Goal: Information Seeking & Learning: Learn about a topic

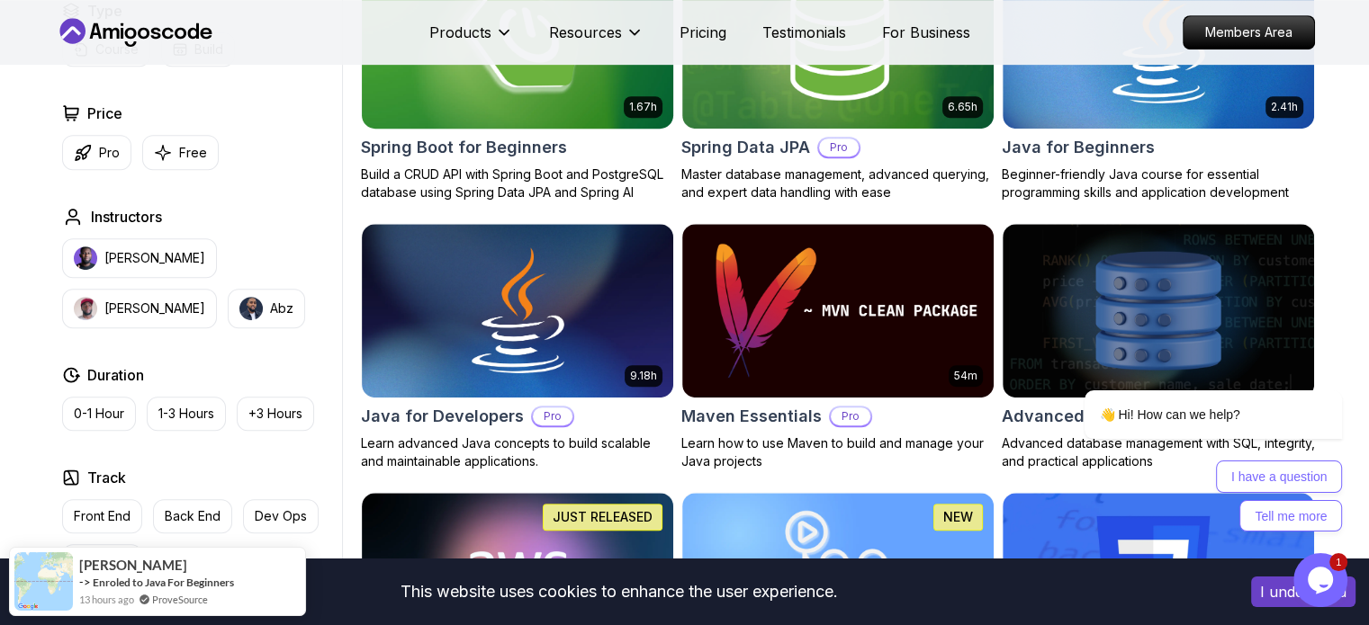
scroll to position [750, 0]
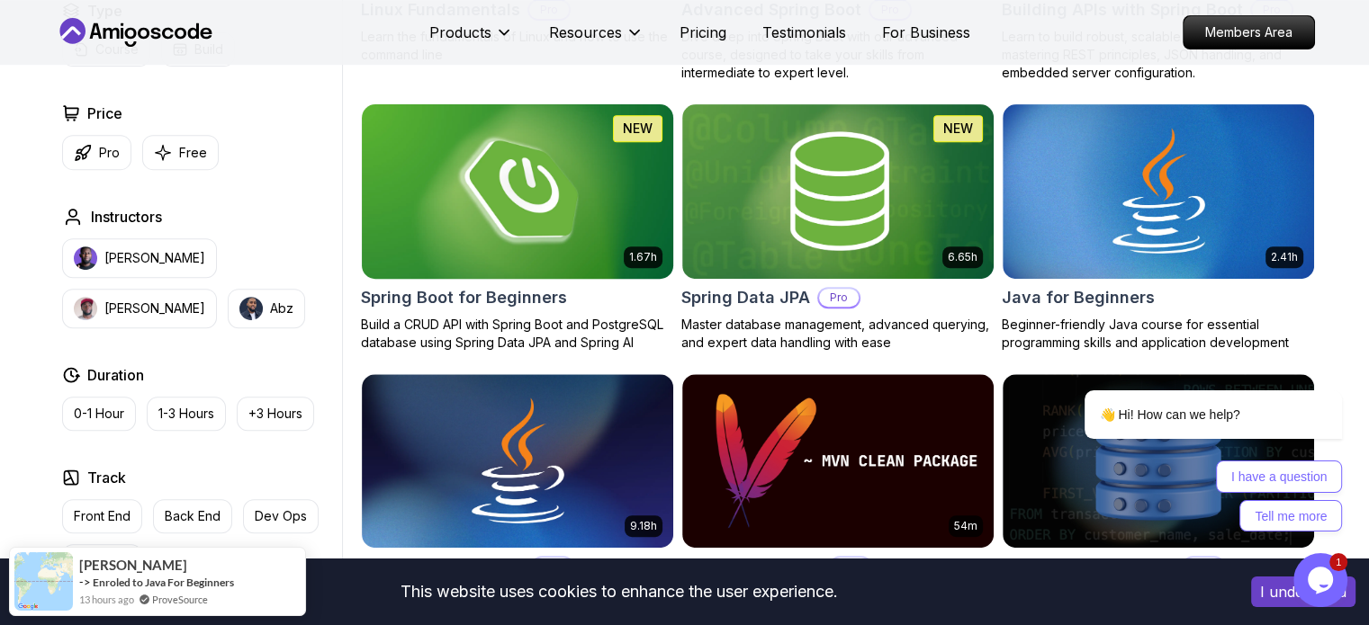
click at [563, 203] on img at bounding box center [517, 191] width 327 height 183
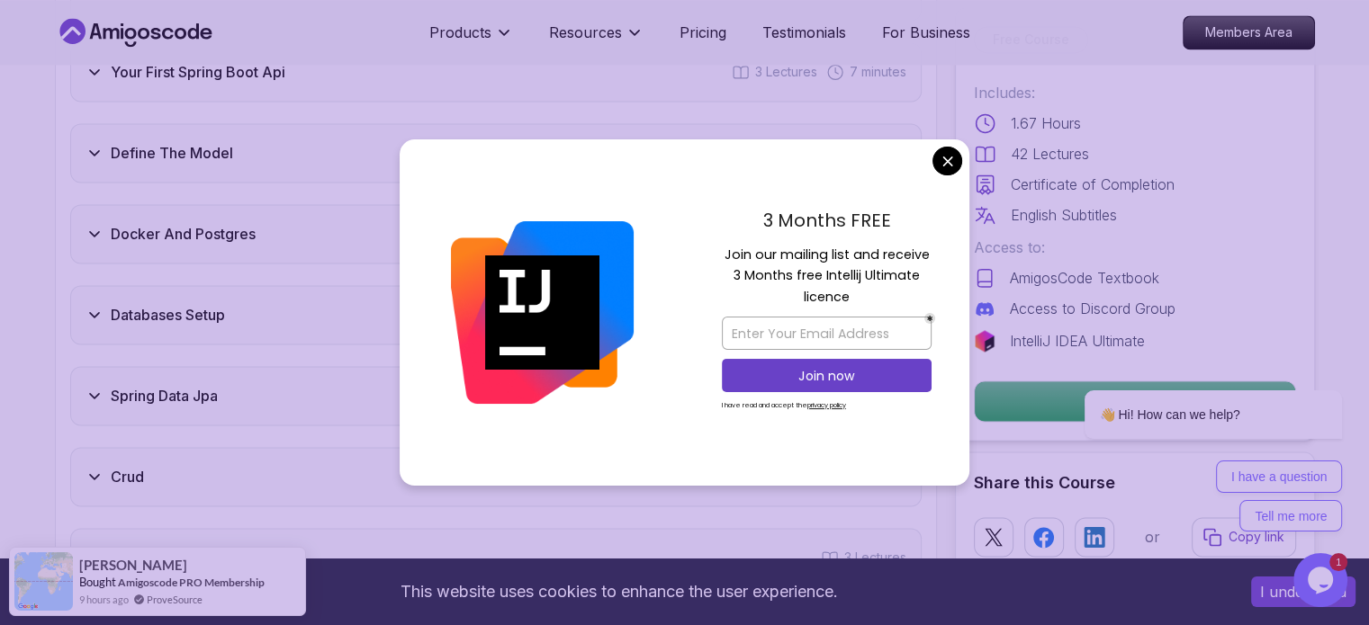
scroll to position [2699, 0]
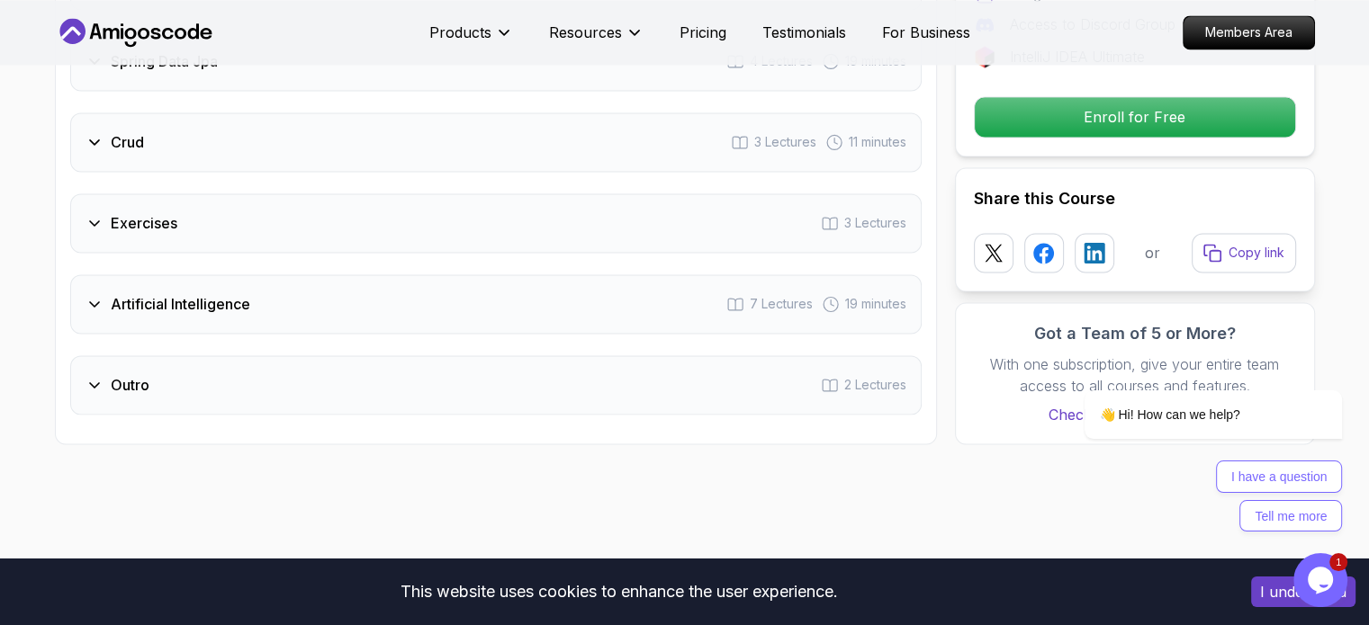
scroll to position [3149, 0]
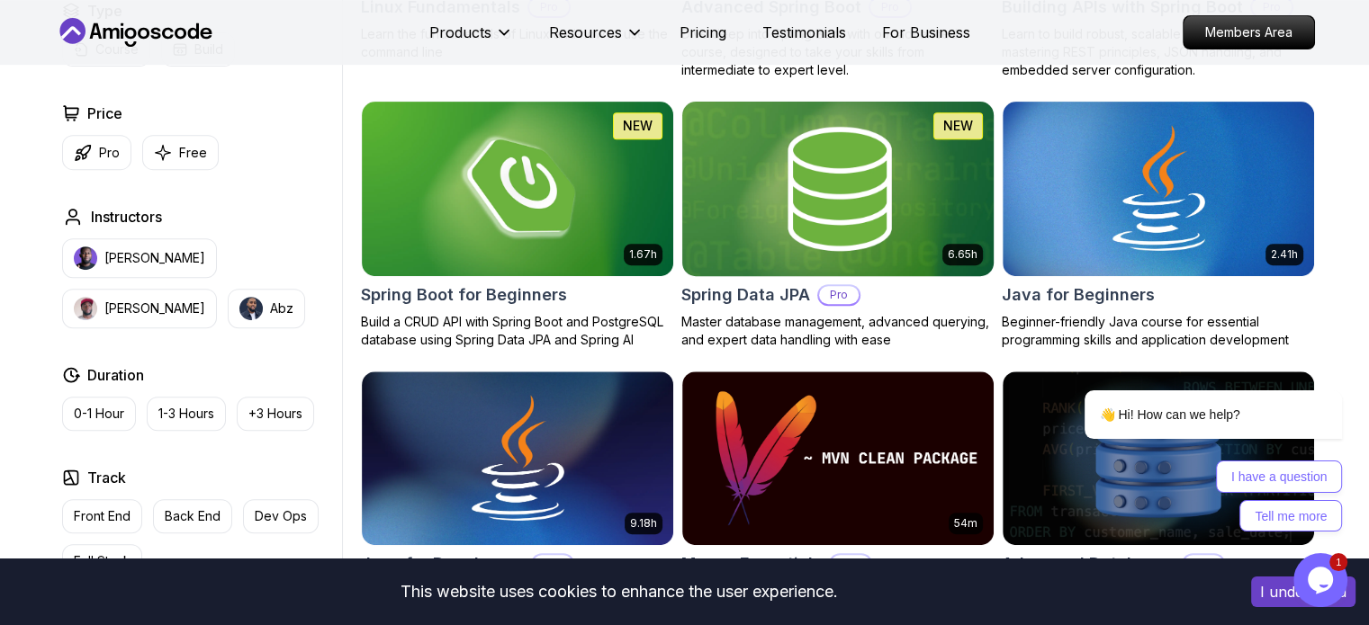
scroll to position [750, 0]
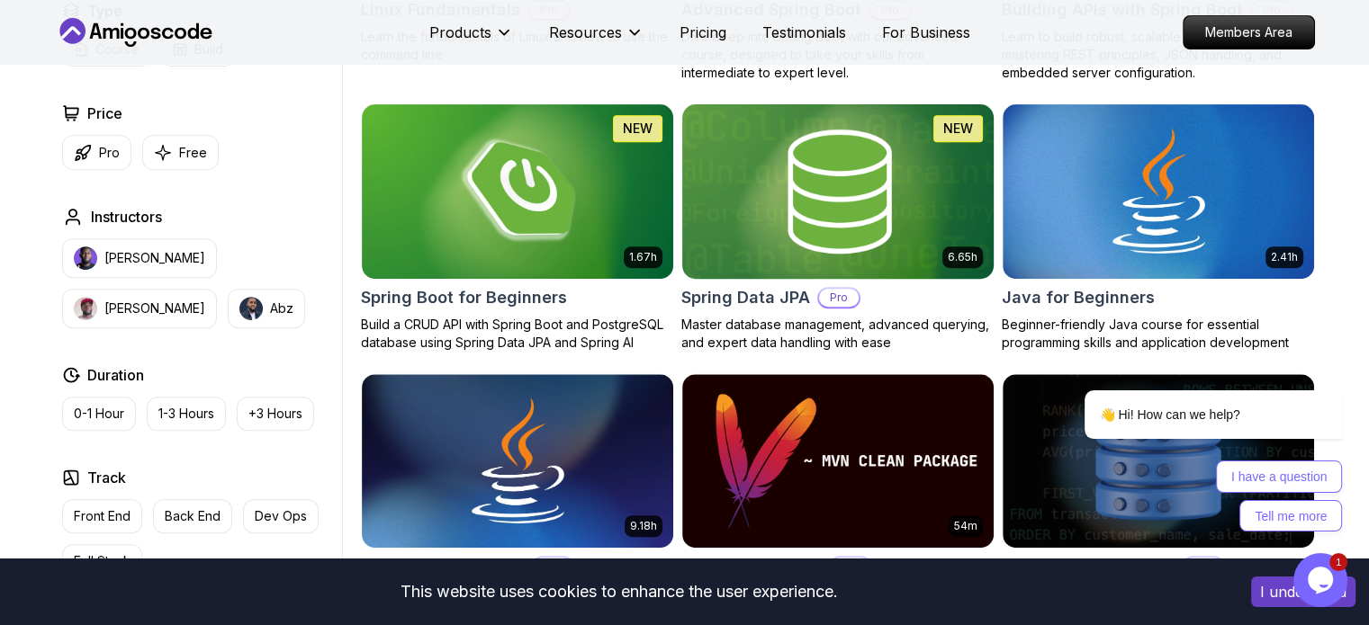
click at [752, 298] on h2 "Spring Data JPA" at bounding box center [745, 297] width 129 height 25
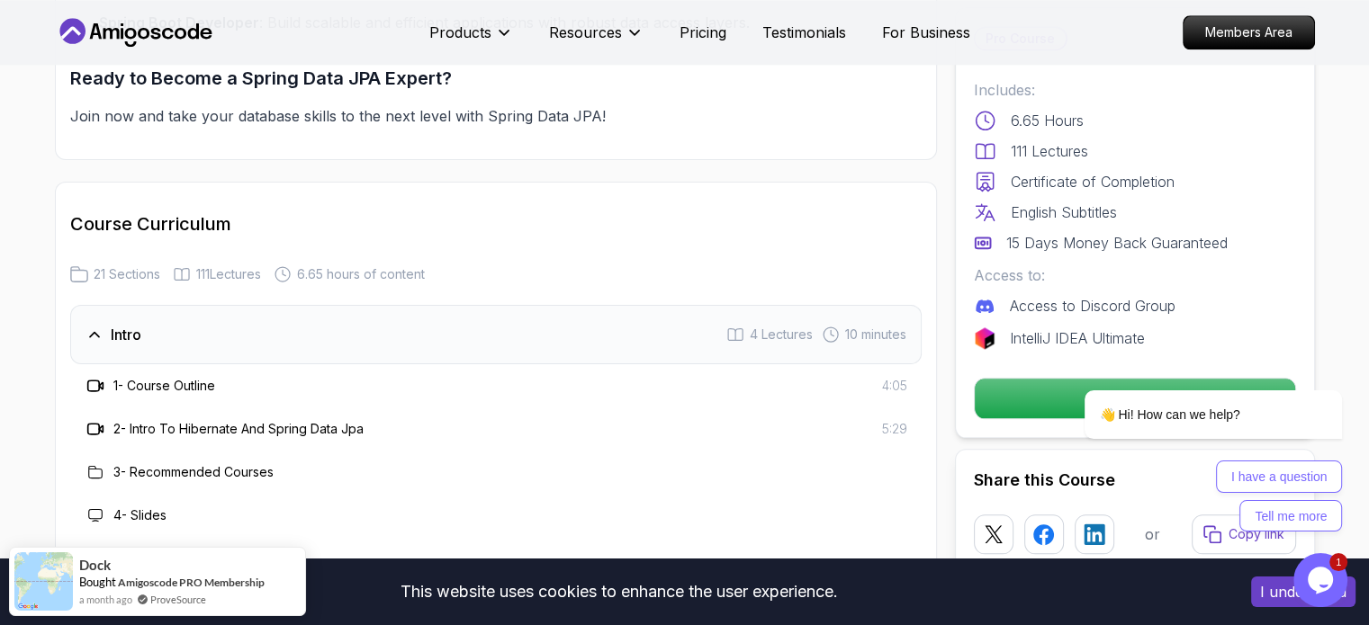
scroll to position [2099, 0]
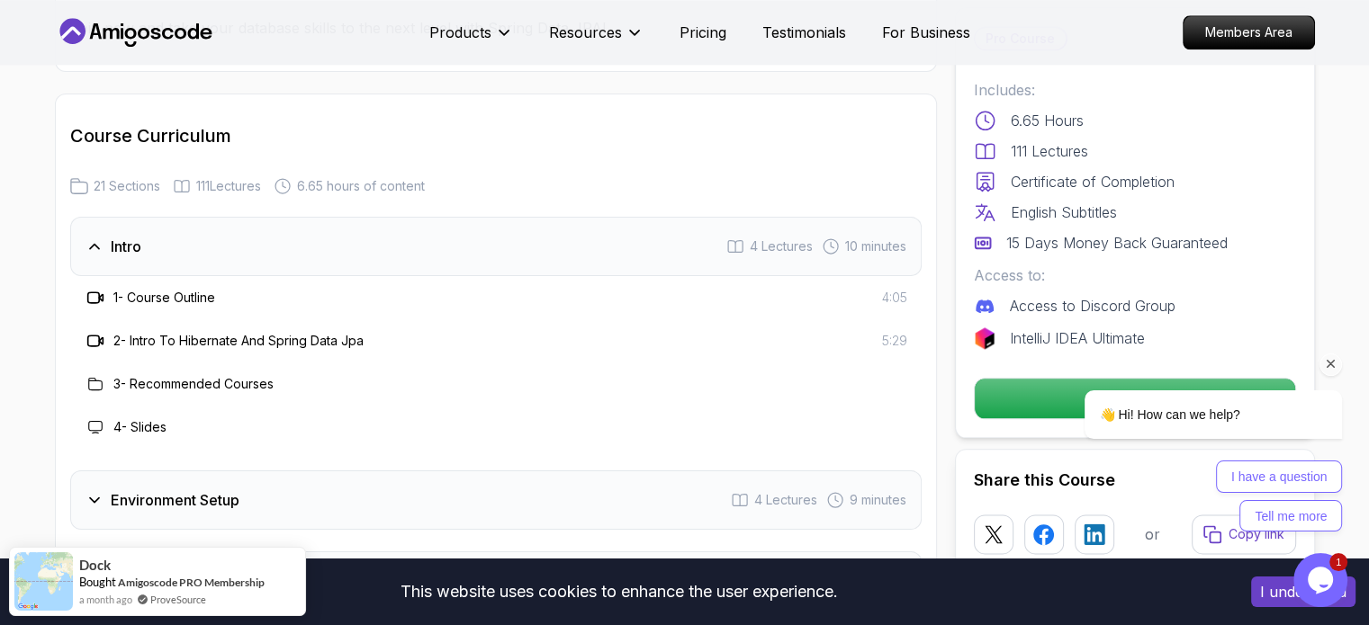
click at [1342, 367] on div "👋 Hi! How can we help? I have a question Tell me more" at bounding box center [1189, 393] width 324 height 295
click at [1325, 360] on icon "Chat attention grabber" at bounding box center [1331, 364] width 16 height 16
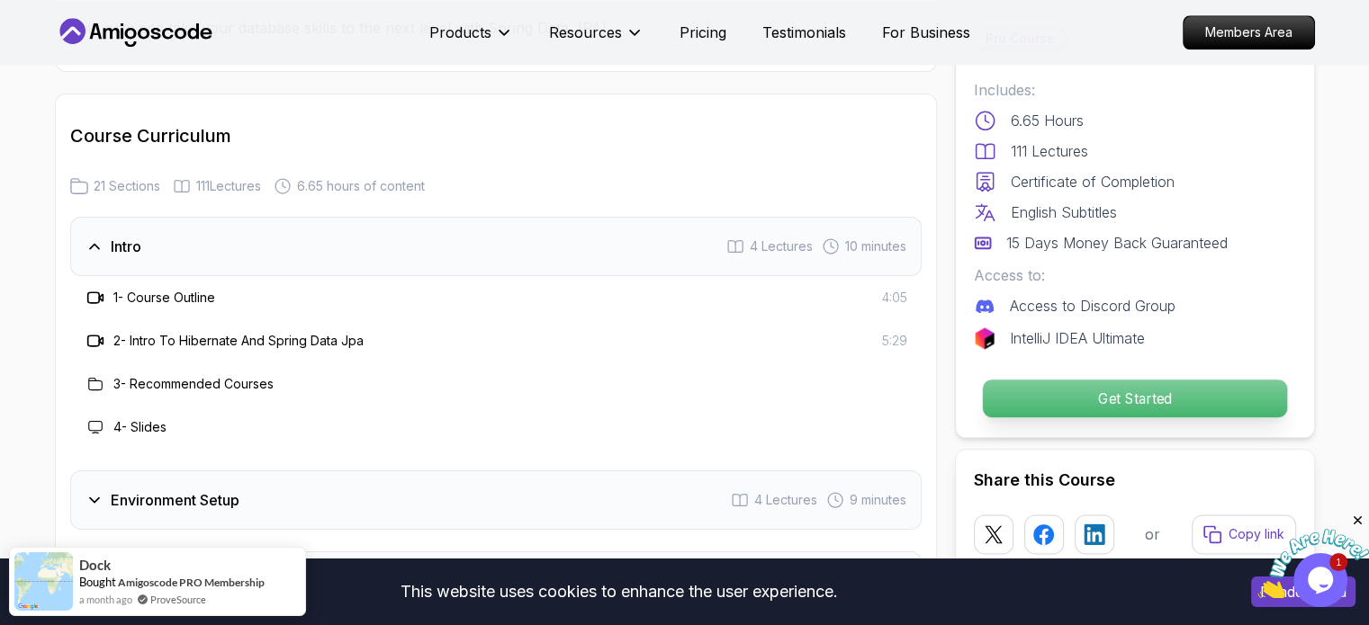
click at [1195, 378] on div "Get Started" at bounding box center [1135, 398] width 322 height 41
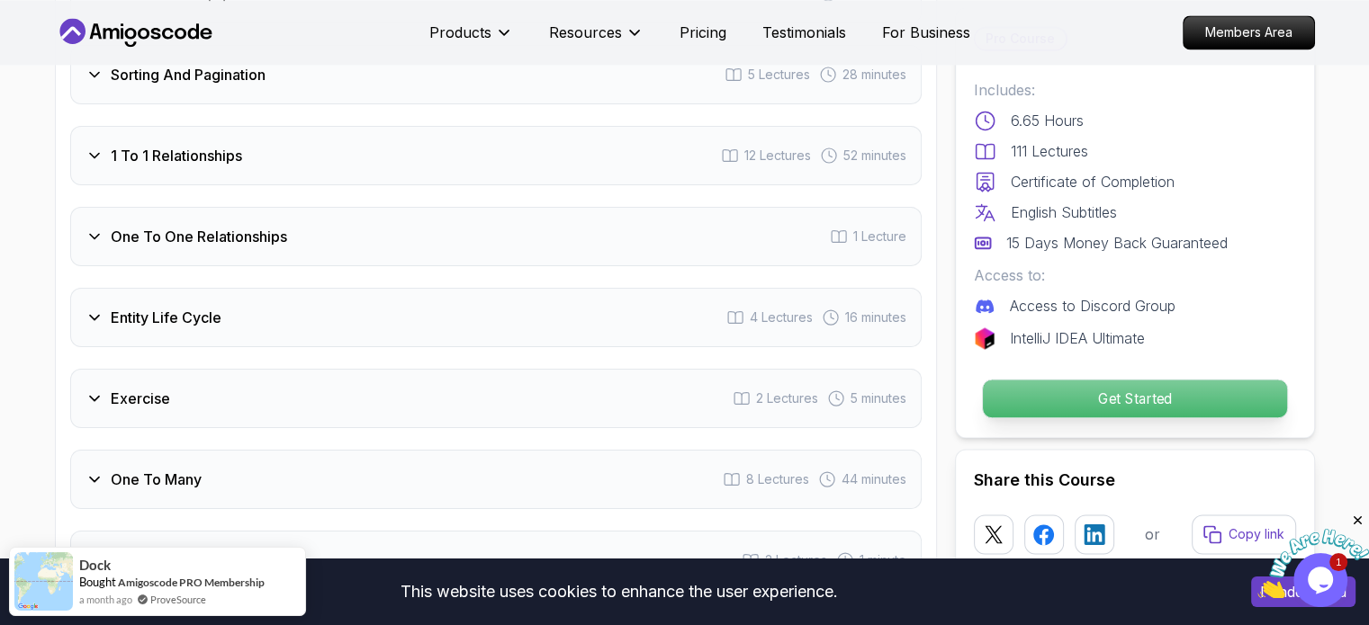
click at [1028, 404] on p "Get Started" at bounding box center [1134, 399] width 304 height 38
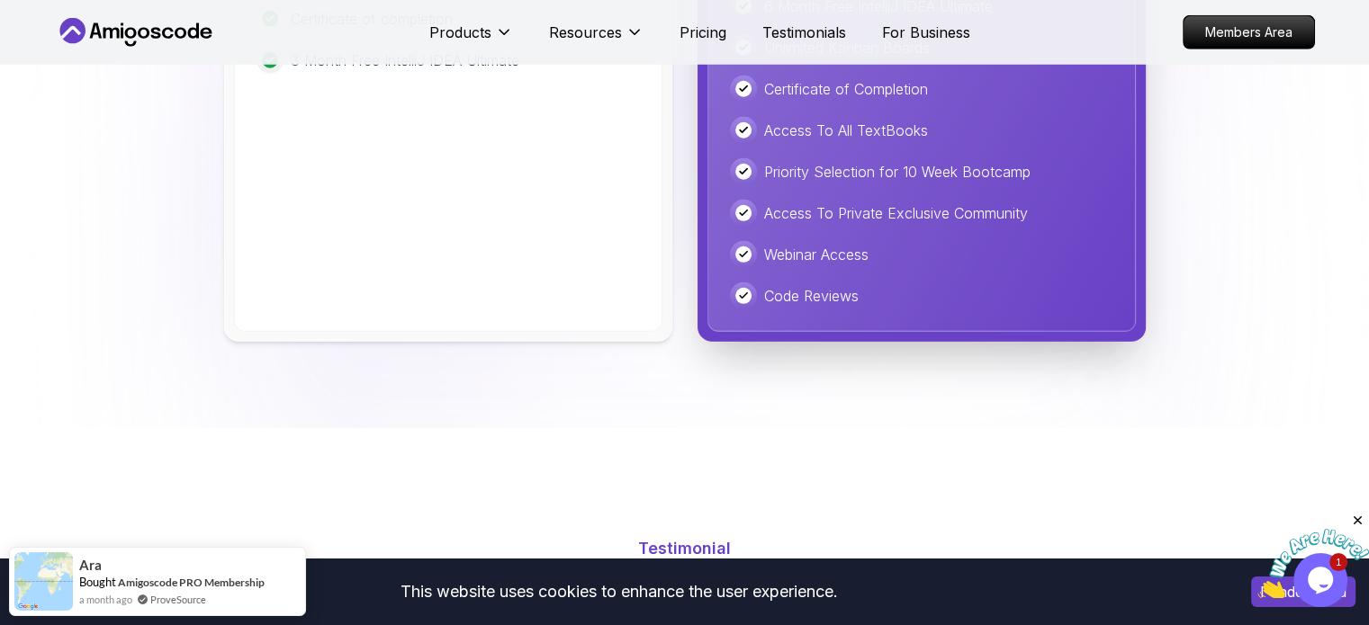
scroll to position [5028, 0]
